Goal: Task Accomplishment & Management: Manage account settings

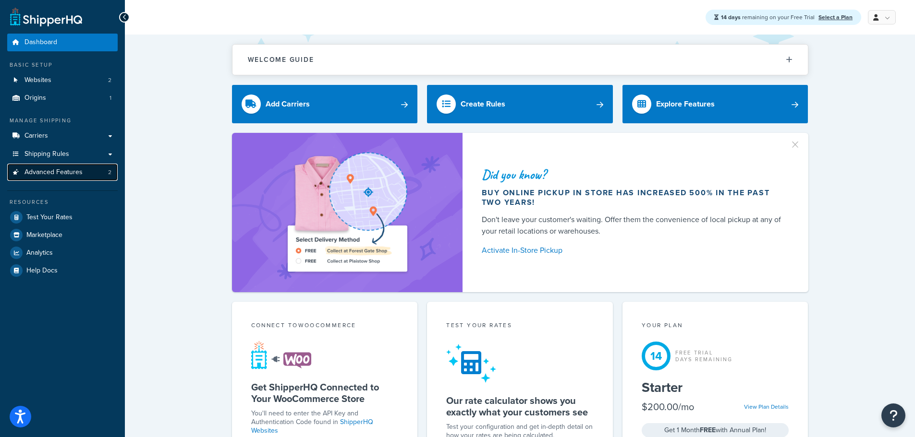
click at [53, 169] on span "Advanced Features" at bounding box center [53, 173] width 58 height 8
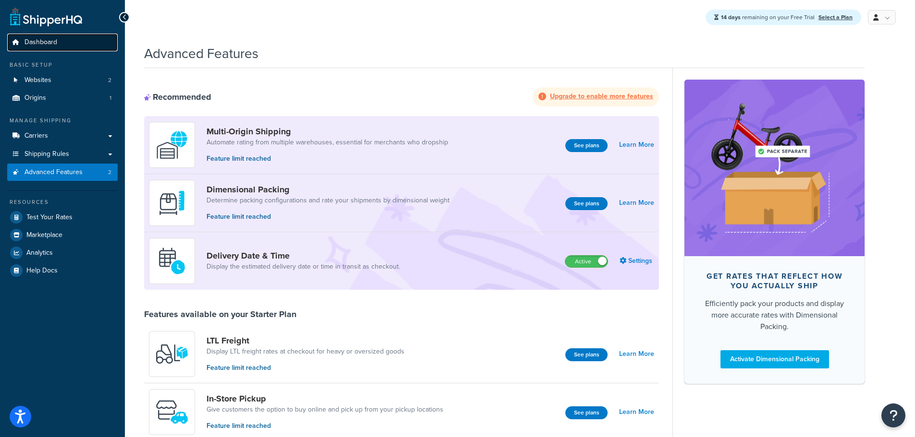
click at [56, 39] on span "Dashboard" at bounding box center [40, 42] width 33 height 8
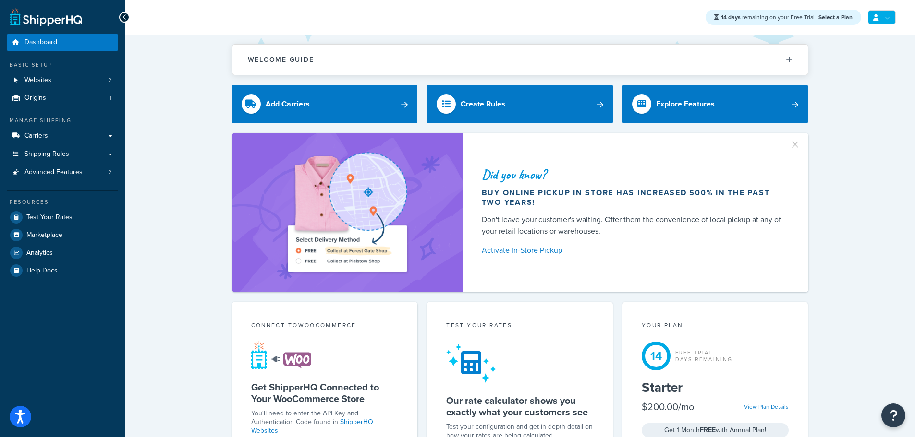
click at [880, 15] on link at bounding box center [882, 17] width 28 height 14
click at [846, 57] on span "Billing" at bounding box center [837, 55] width 16 height 9
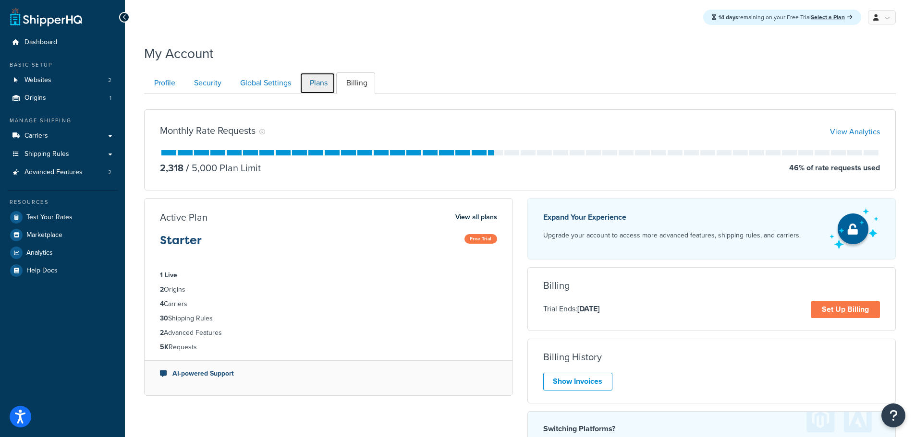
click at [326, 85] on link "Plans" at bounding box center [318, 84] width 36 height 22
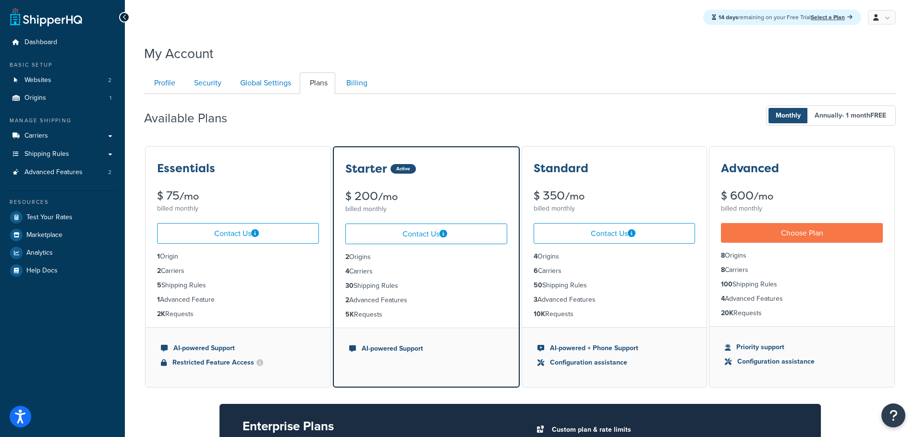
scroll to position [94, 0]
